Goal: Task Accomplishment & Management: Complete application form

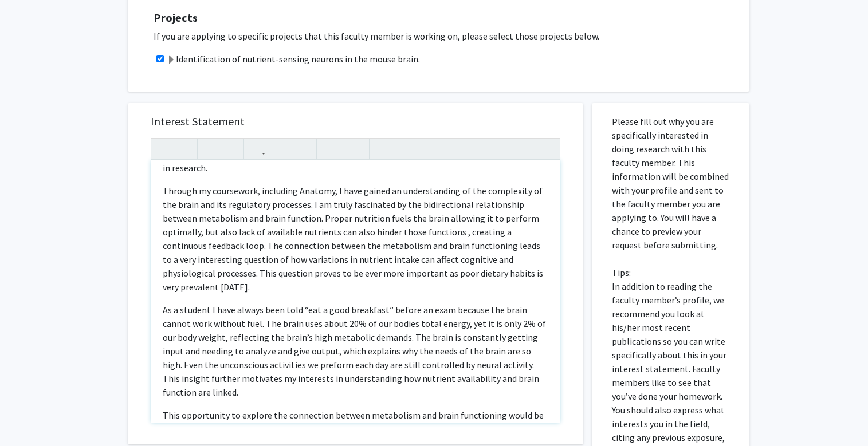
scroll to position [187, 0]
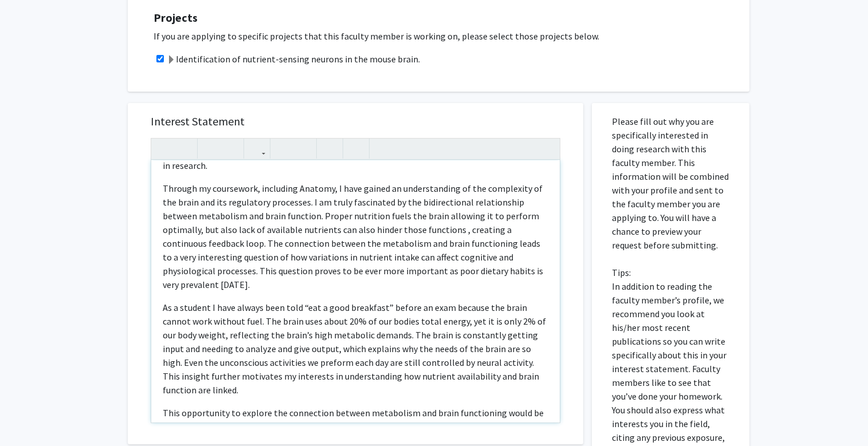
click at [309, 219] on p "Through my coursework, including Anatomy, I have gained an understanding of the…" at bounding box center [356, 237] width 386 height 110
click at [383, 219] on p "Through my coursework, including Anatomy, I have gained an understanding of the…" at bounding box center [356, 237] width 386 height 110
type textarea "<p><span style="font-size: 1rem;">I am a Biology major on the Pre-Medical track…"
click at [484, 263] on p "Through my coursework, including Anatomy, I have gained an understanding of the…" at bounding box center [356, 237] width 386 height 110
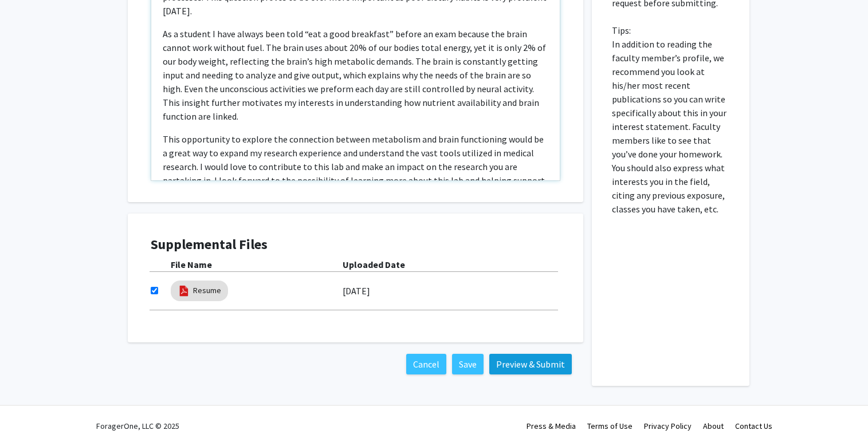
scroll to position [595, 0]
click at [530, 368] on button "Preview & Submit" at bounding box center [530, 364] width 82 height 21
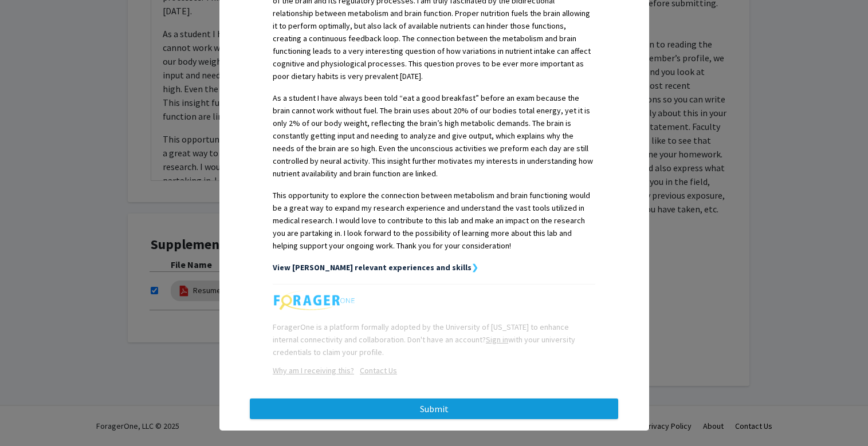
scroll to position [526, 0]
click at [418, 399] on button "Submit" at bounding box center [434, 409] width 368 height 21
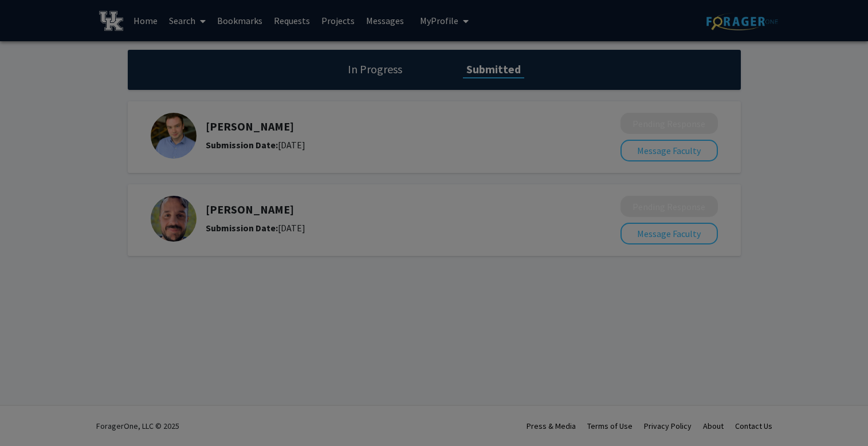
click at [826, 101] on div at bounding box center [434, 223] width 868 height 446
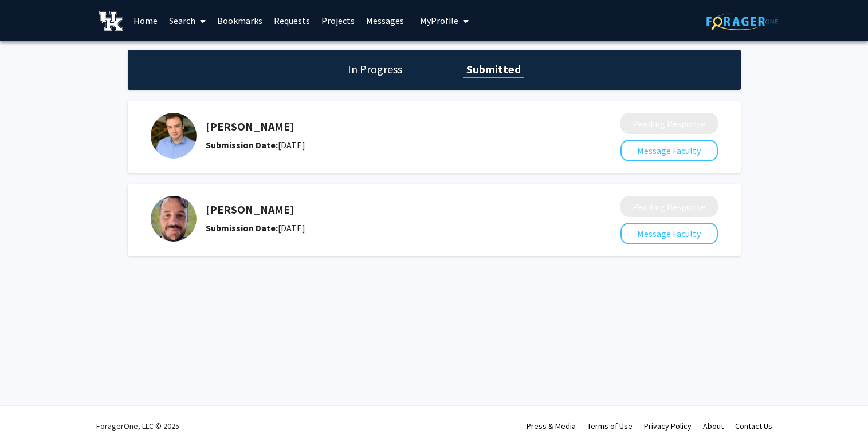
click at [367, 66] on h1 "In Progress" at bounding box center [374, 69] width 61 height 16
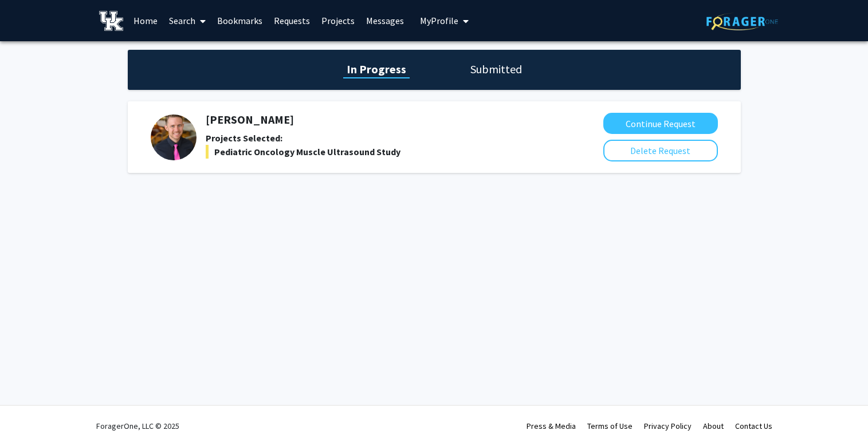
click at [437, 25] on span "My Profile" at bounding box center [439, 20] width 38 height 11
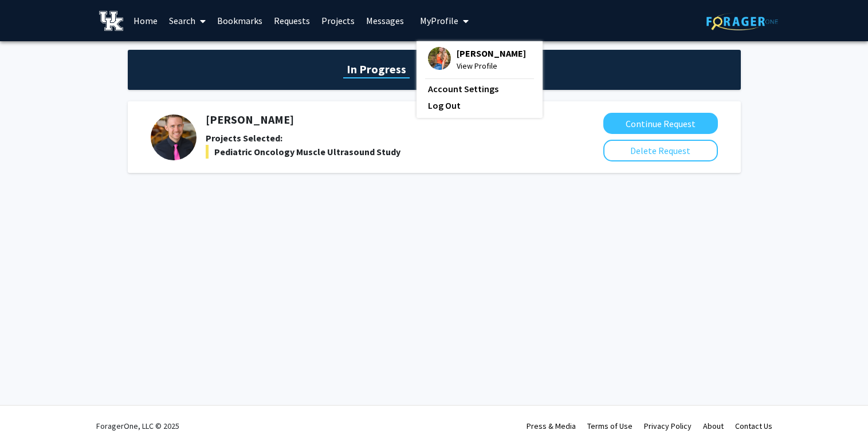
click at [462, 70] on span "View Profile" at bounding box center [491, 66] width 69 height 13
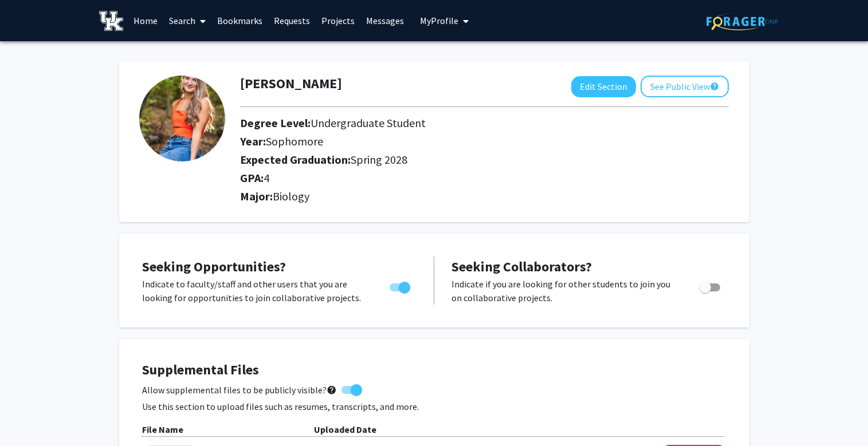
scroll to position [18, 0]
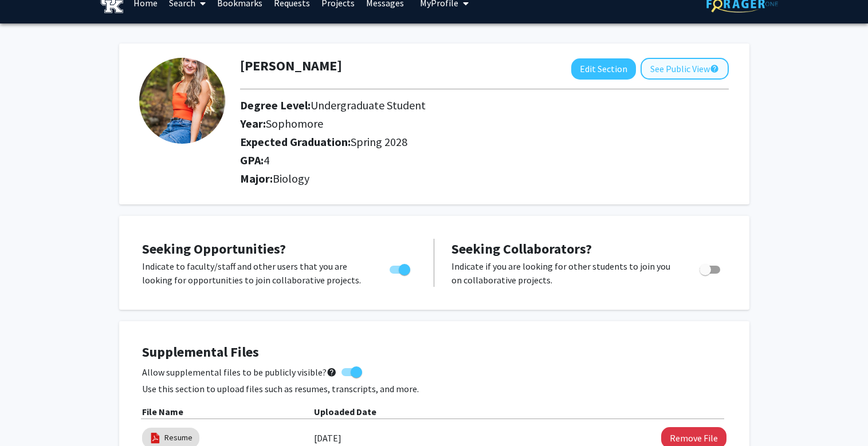
click at [666, 71] on button "See Public View help" at bounding box center [685, 69] width 88 height 22
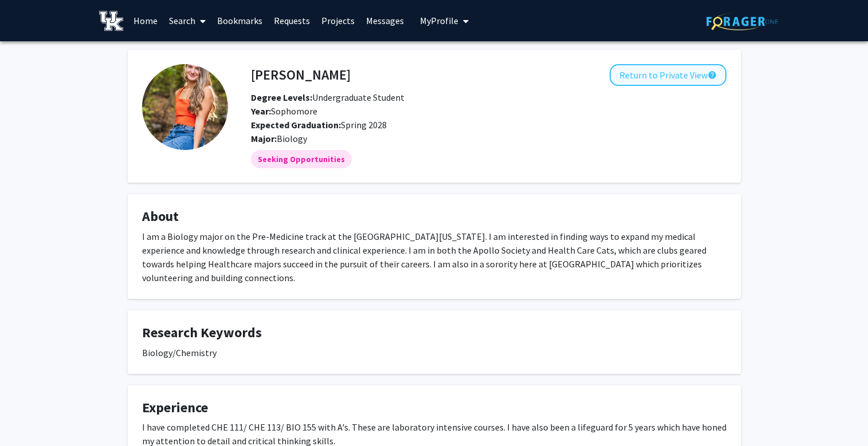
click at [662, 76] on button "Return to Private View help" at bounding box center [668, 75] width 117 height 22
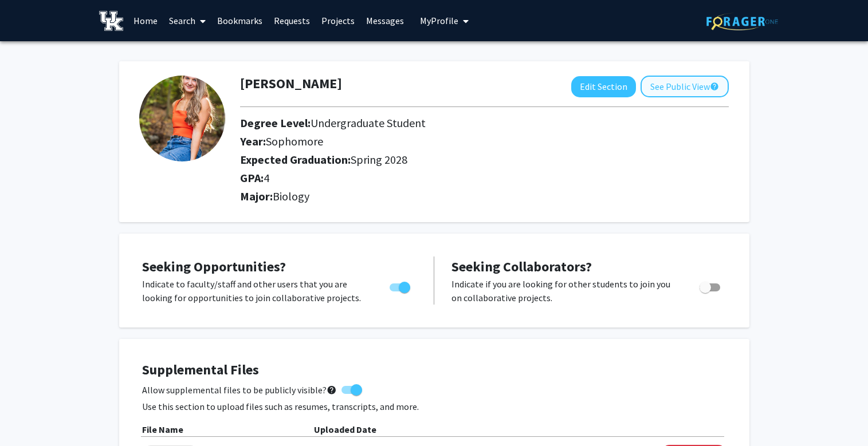
click at [687, 87] on button "See Public View help" at bounding box center [685, 87] width 88 height 22
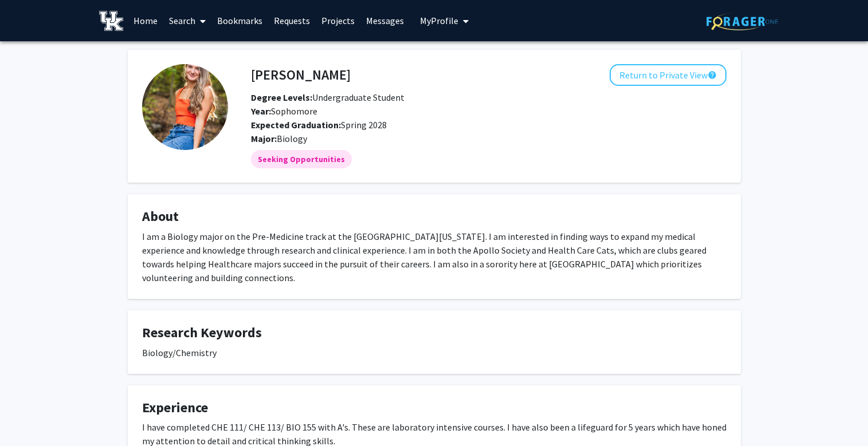
click at [291, 24] on link "Requests" at bounding box center [292, 21] width 48 height 40
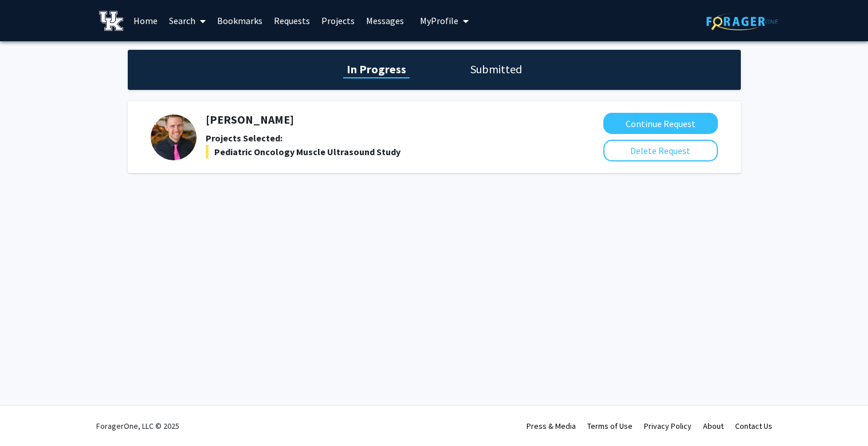
click at [537, 64] on div "In Progress Submitted" at bounding box center [434, 70] width 613 height 40
click at [492, 72] on h1 "Submitted" at bounding box center [496, 69] width 58 height 16
